Goal: Task Accomplishment & Management: Complete application form

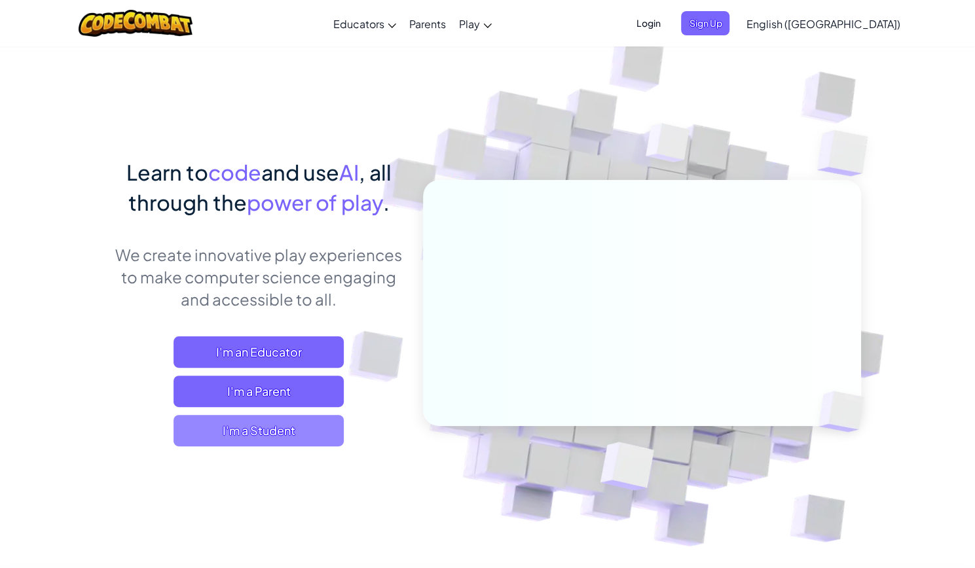
click at [264, 428] on span "I'm a Student" at bounding box center [258, 430] width 170 height 31
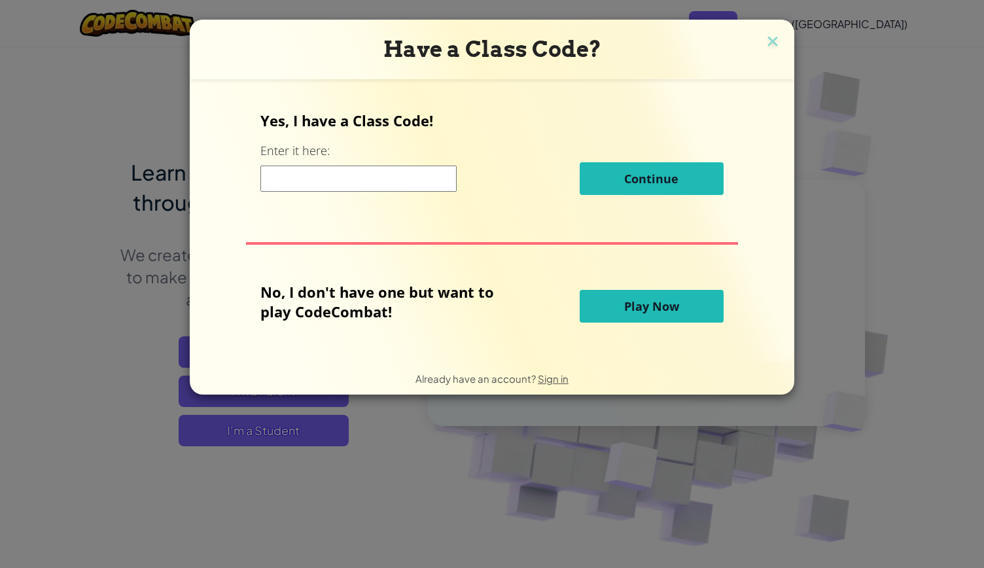
click at [344, 183] on input at bounding box center [359, 179] width 196 height 26
paste input "ShelfSnowCrash"
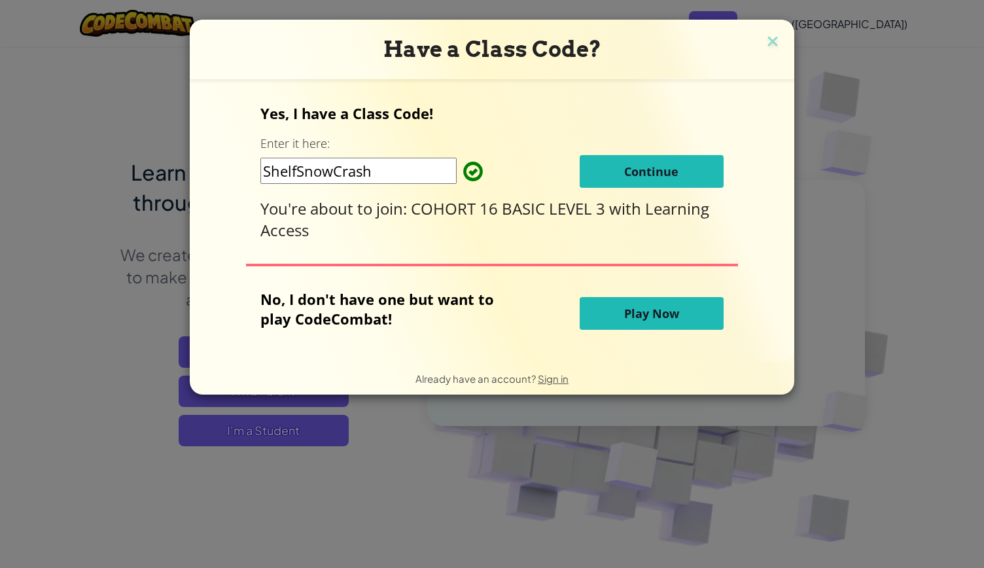
type input "ShelfSnowCrash"
click at [645, 175] on span "Continue" at bounding box center [651, 172] width 54 height 16
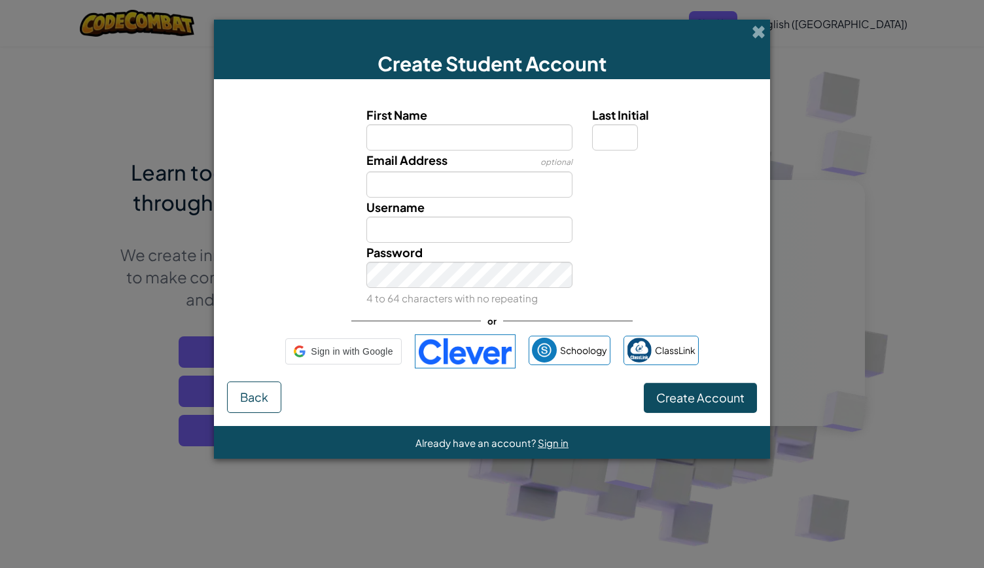
click at [454, 142] on input "First Name" at bounding box center [470, 137] width 207 height 26
click at [435, 128] on input "First Name" at bounding box center [470, 137] width 207 height 26
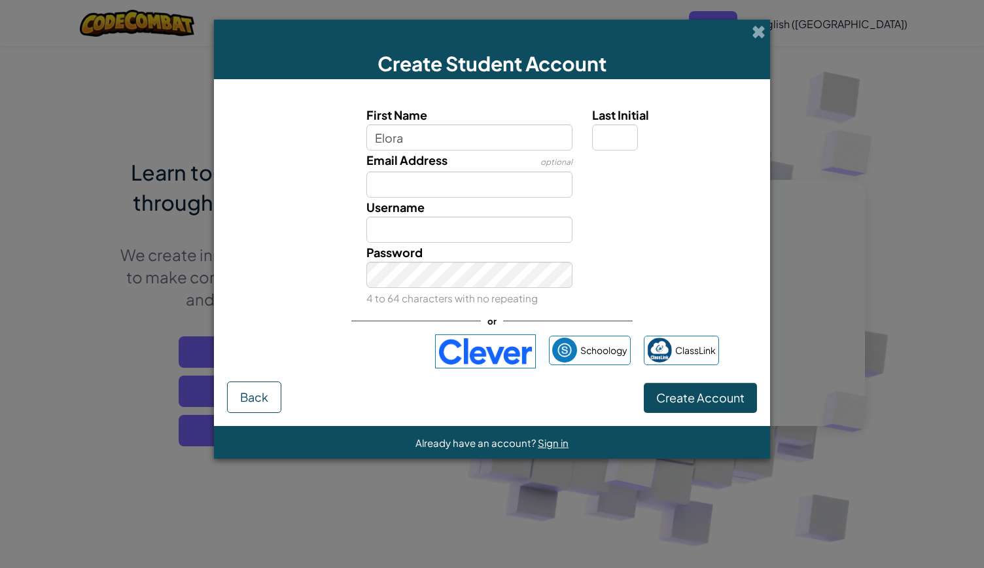
type input "Elora"
click at [603, 143] on input "Last Initial" at bounding box center [615, 137] width 46 height 26
type input "I"
click at [437, 230] on input "EloraI" at bounding box center [470, 230] width 207 height 26
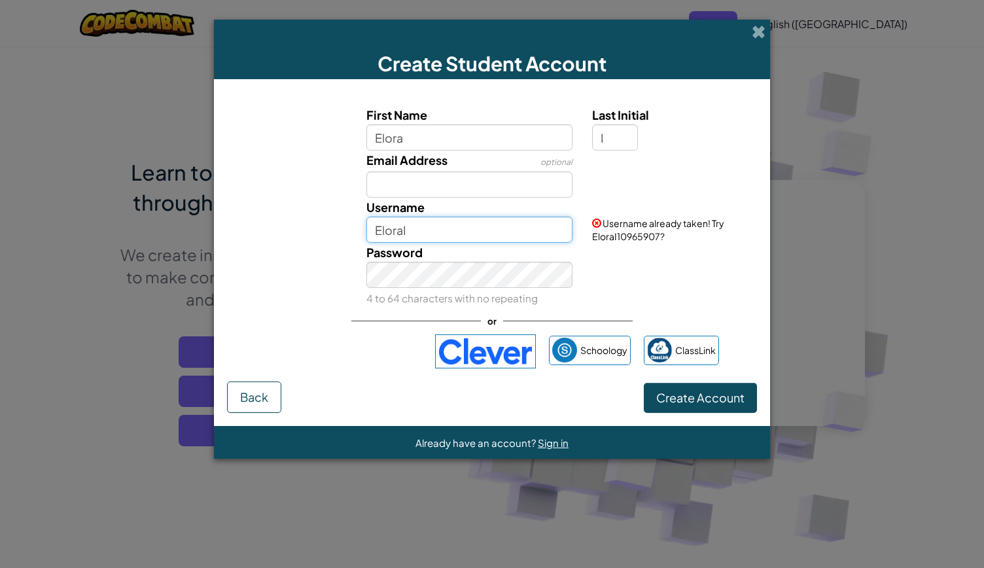
click at [403, 228] on input "EloraI" at bounding box center [470, 230] width 207 height 26
click at [461, 231] on input "[PERSON_NAME]" at bounding box center [470, 230] width 207 height 26
click at [501, 226] on input "Elora Iwegbue" at bounding box center [470, 230] width 207 height 26
type input "Elora Iwegbue"
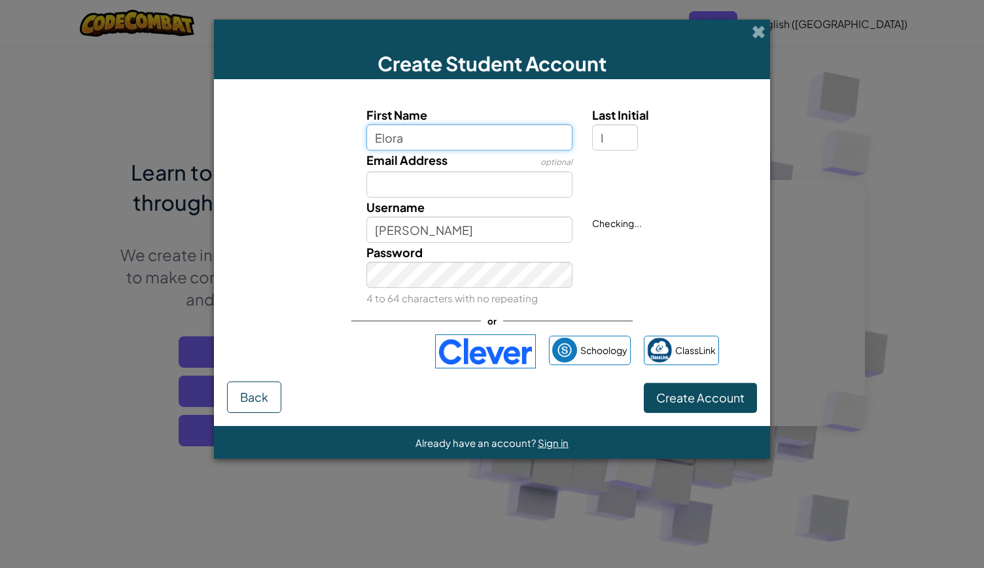
click at [484, 141] on input "Elora" at bounding box center [470, 137] width 207 height 26
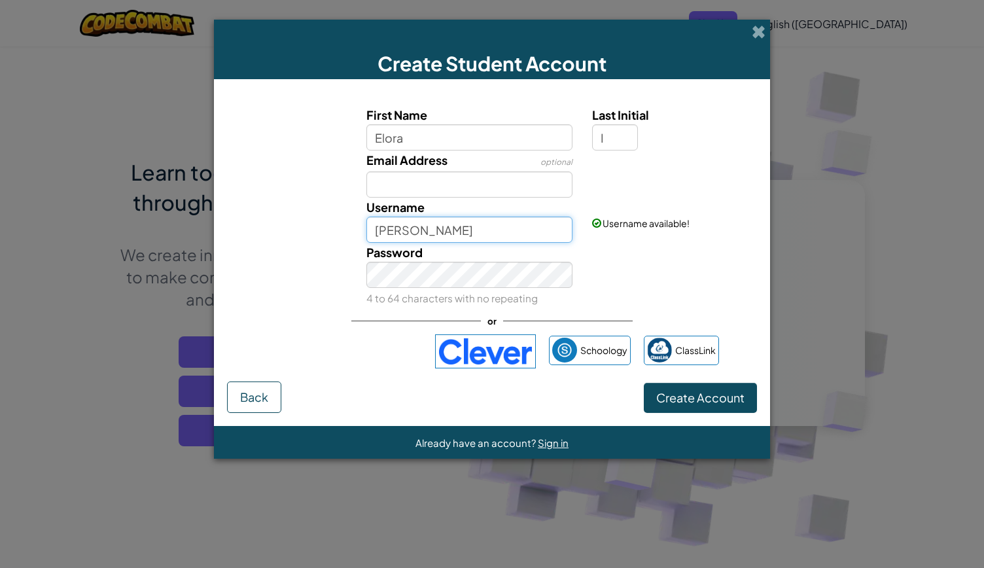
drag, startPoint x: 401, startPoint y: 230, endPoint x: 372, endPoint y: 230, distance: 28.1
click at [372, 230] on input "Elora Iwegbue" at bounding box center [470, 230] width 207 height 26
click at [683, 401] on span "Create Account" at bounding box center [701, 397] width 88 height 15
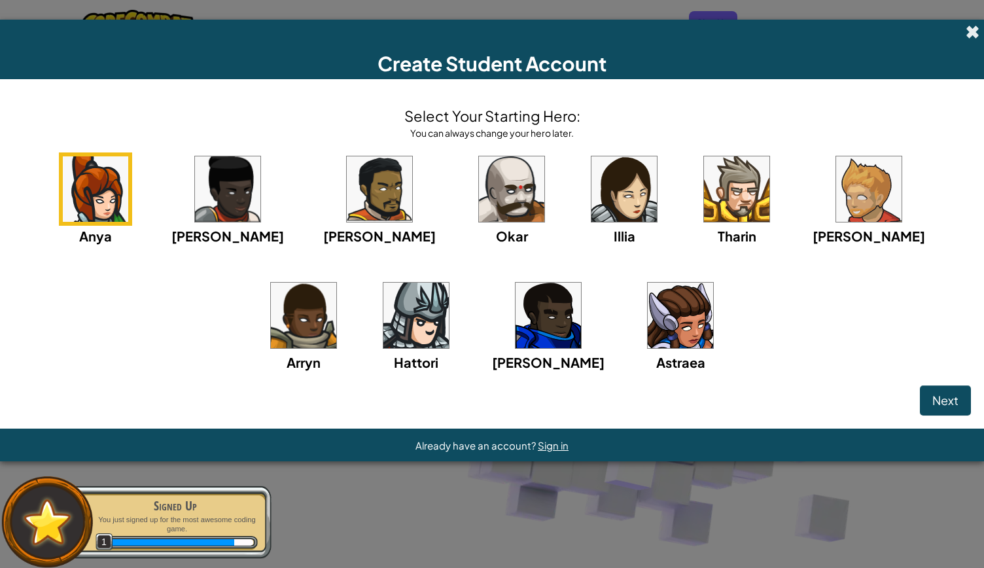
click at [974, 32] on span at bounding box center [973, 32] width 14 height 14
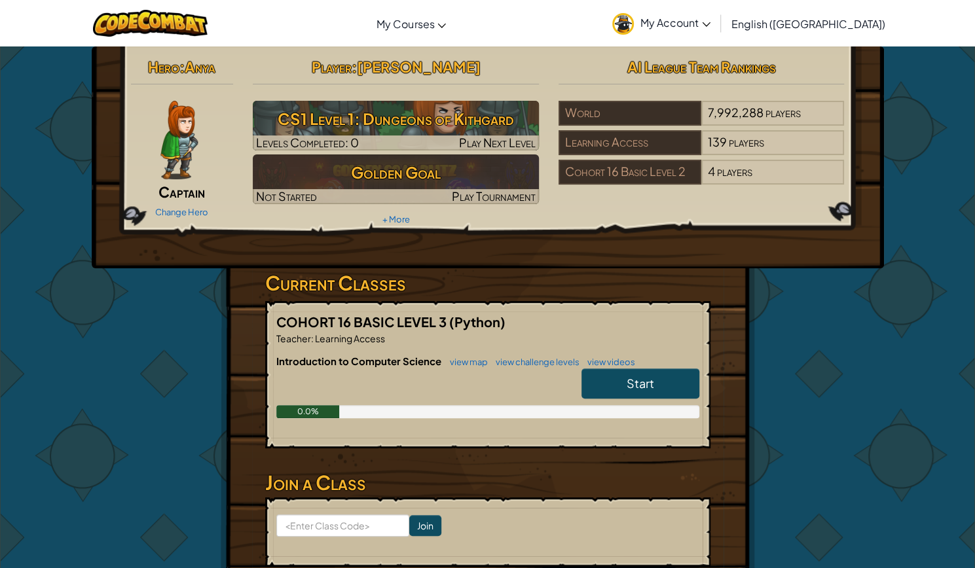
click at [717, 3] on link "My Account" at bounding box center [660, 23] width 111 height 41
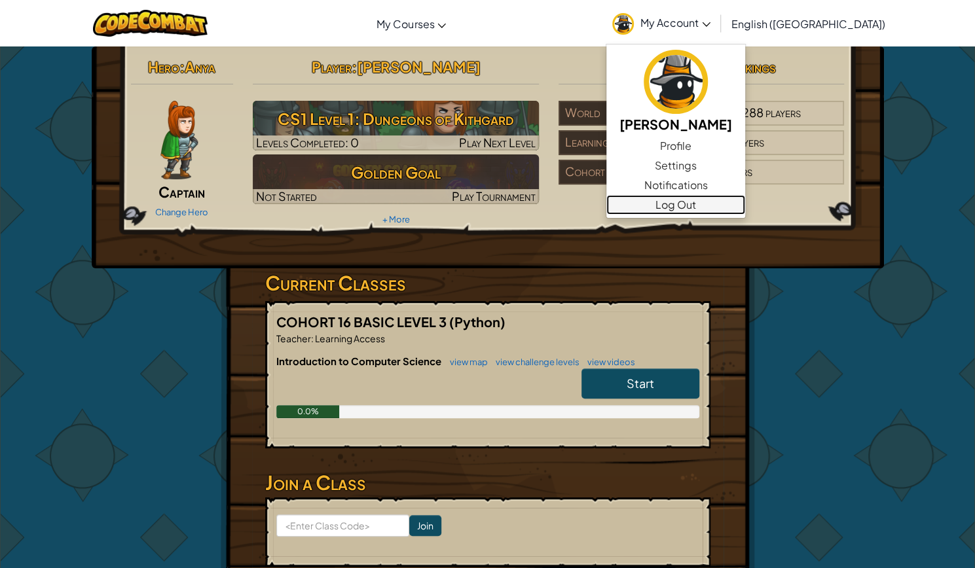
click at [730, 205] on link "Log Out" at bounding box center [675, 205] width 139 height 20
